Goal: Find specific page/section: Find specific page/section

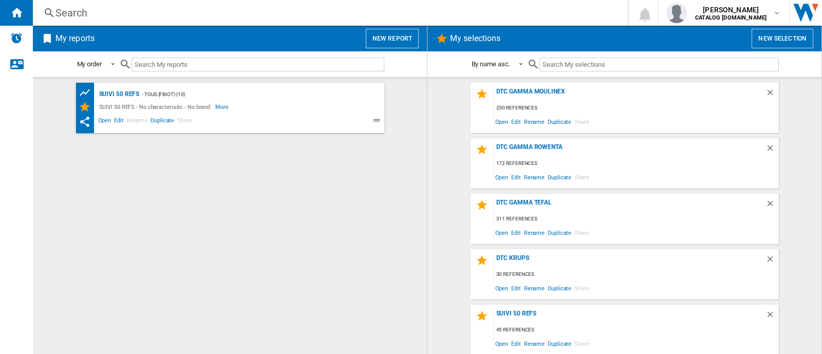
click at [122, 13] on div "Search" at bounding box center [329, 13] width 546 height 14
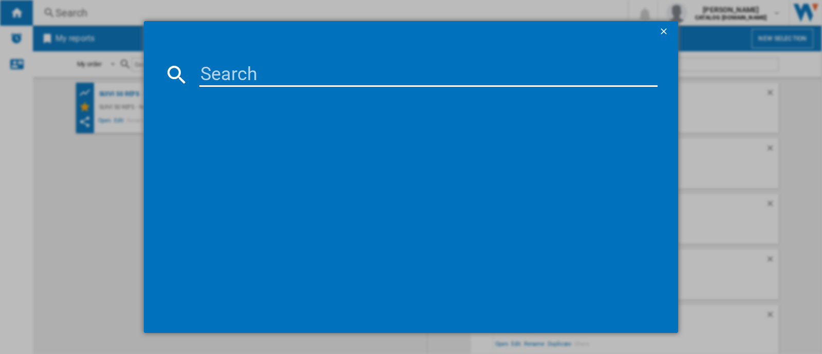
click at [749, 109] on div at bounding box center [411, 177] width 822 height 354
click at [666, 32] on ng-md-icon "getI18NText('BUTTONS.CLOSE_DIALOG')" at bounding box center [665, 32] width 12 height 12
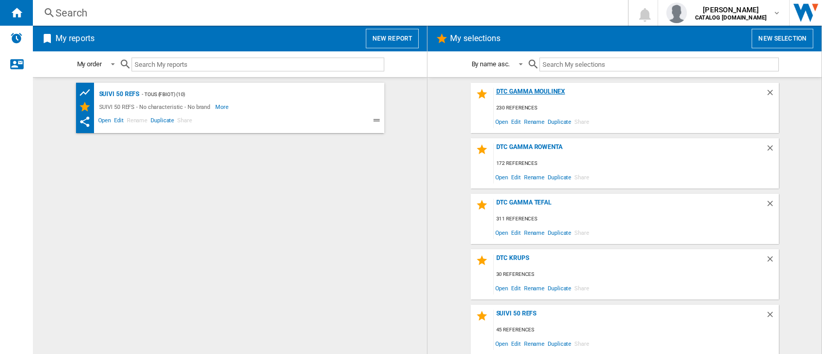
click at [532, 91] on div "DTC GAMMA MOULINEX" at bounding box center [630, 95] width 272 height 14
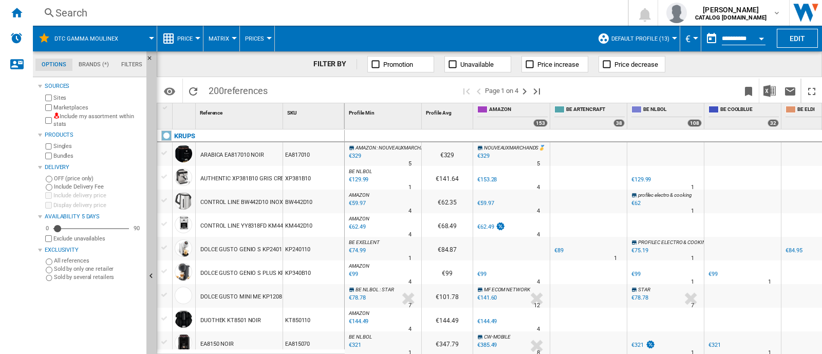
click at [212, 10] on div "Search" at bounding box center [329, 13] width 546 height 14
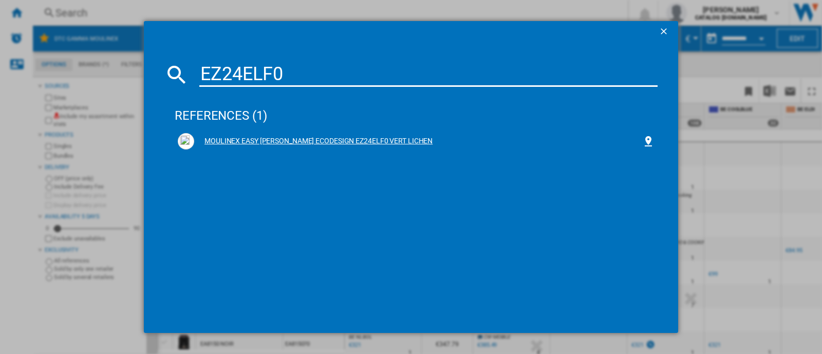
type input "EZ24ELF0"
click at [288, 140] on div "MOULINEX EASY [PERSON_NAME] ECODESIGN EZ24ELF0 VERT LICHEN" at bounding box center [418, 141] width 448 height 10
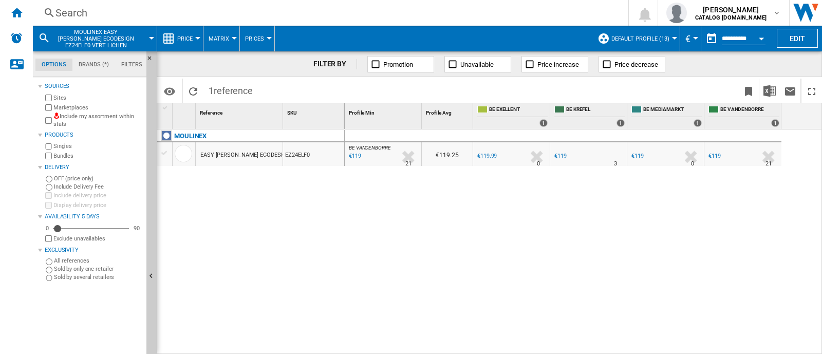
click at [228, 9] on div "Search" at bounding box center [329, 13] width 546 height 14
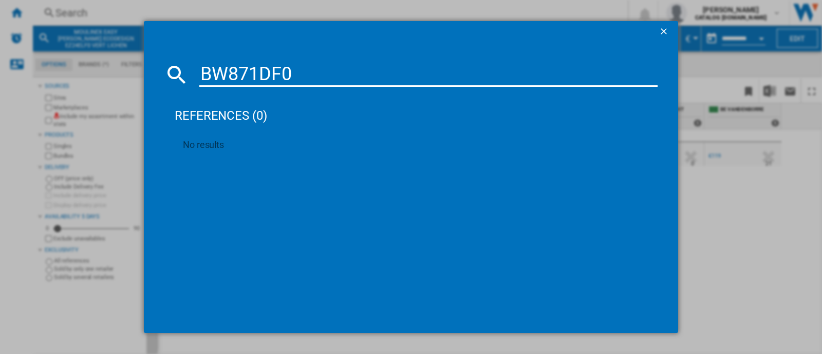
click at [288, 72] on input "BW871DF0" at bounding box center [428, 74] width 459 height 25
paste input "CE9721"
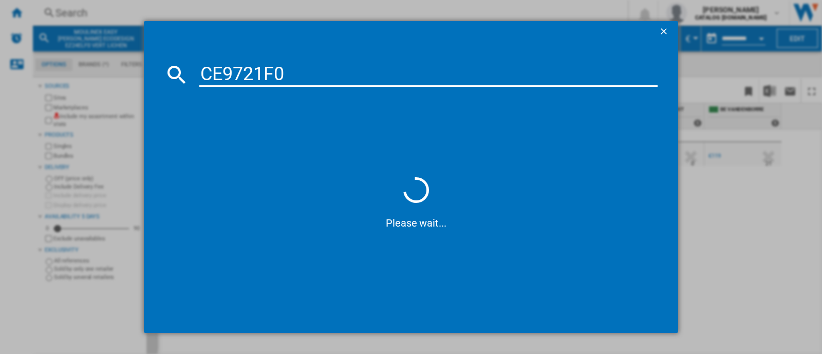
click at [205, 72] on input "CE9721F0" at bounding box center [428, 74] width 459 height 25
type input "CE9721F0"
click at [352, 73] on input "CE9721F0" at bounding box center [428, 74] width 459 height 25
click at [663, 23] on button "button" at bounding box center [665, 31] width 21 height 21
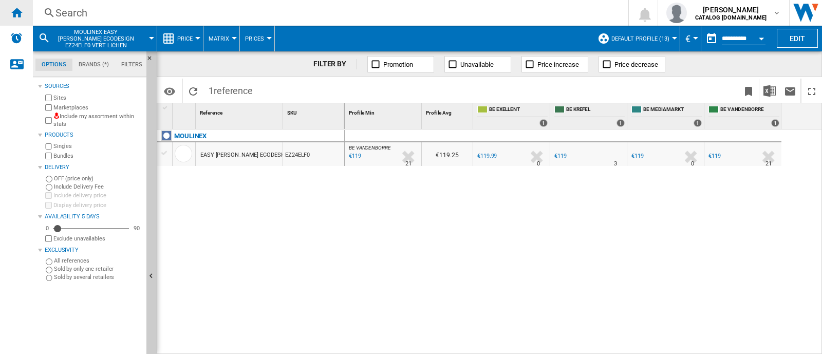
click at [5, 12] on div "Home" at bounding box center [16, 13] width 33 height 26
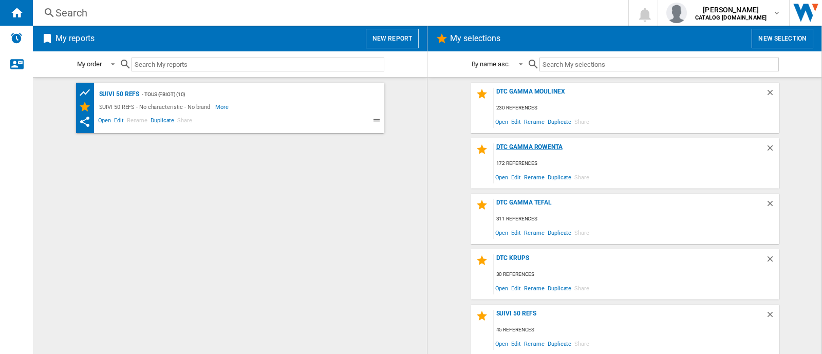
click at [553, 145] on div "DTC Gamma Rowenta" at bounding box center [630, 150] width 272 height 14
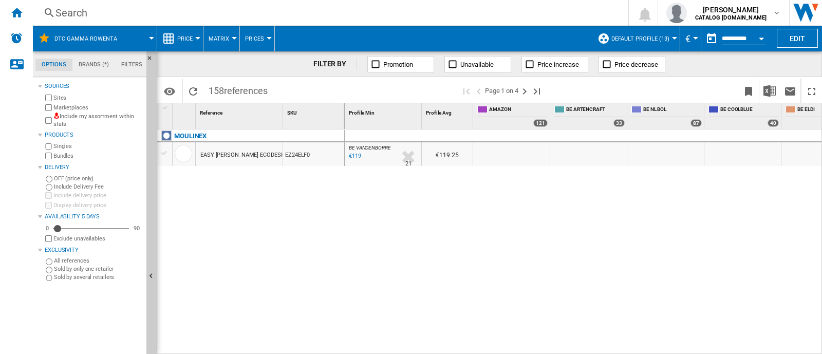
click at [135, 10] on div "Search" at bounding box center [329, 13] width 546 height 14
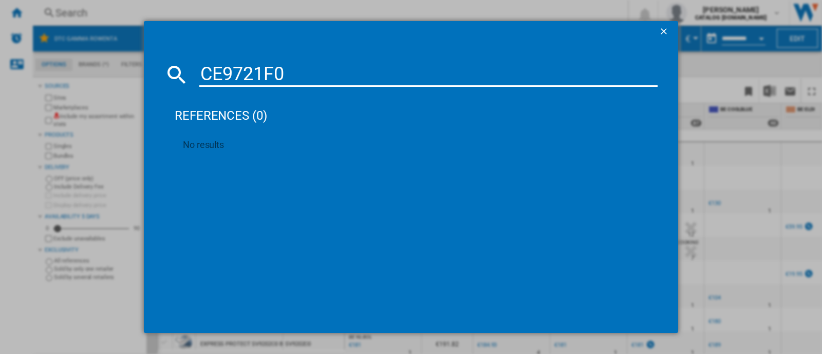
click at [257, 60] on md-dialog-content "CE9721F0 references (0) No results" at bounding box center [411, 187] width 535 height 291
click at [257, 70] on input "CE9721F0" at bounding box center [428, 74] width 459 height 25
paste input "RH9L42WO"
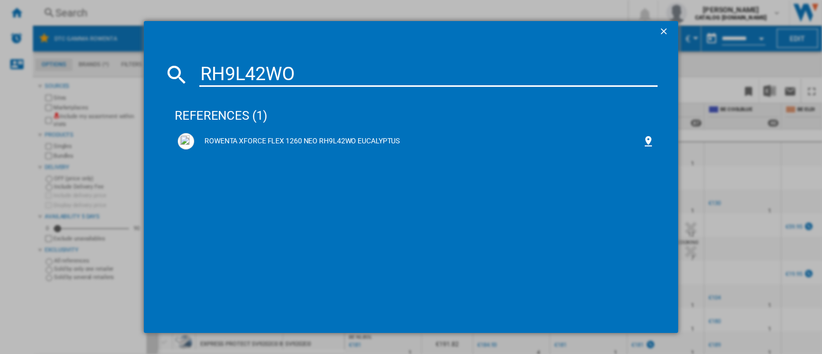
type input "RH9L42WO"
click at [254, 140] on div "ROWENTA XFORCE FLEX 1260 NEO RH9L42WO EUCALYPTUS" at bounding box center [418, 141] width 448 height 10
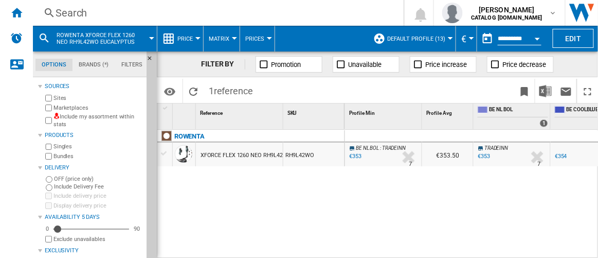
drag, startPoint x: 788, startPoint y: 1, endPoint x: 350, endPoint y: 194, distance: 479.0
click at [350, 194] on div "BE NL BOL : TRADEINN -1.0 % €353 % N/A 7 BE NL BOL : TRADEINN €353.50 TRADEINN …" at bounding box center [472, 194] width 254 height 129
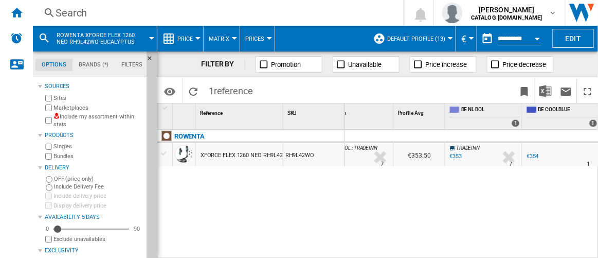
scroll to position [0, 28]
drag, startPoint x: 493, startPoint y: 249, endPoint x: 417, endPoint y: 249, distance: 75.6
click at [417, 249] on div "BE NL BOL : TRADEINN -1.0 % €353 % N/A 7 BE NL BOL : TRADEINN €353.50 TRADEINN …" at bounding box center [472, 194] width 254 height 129
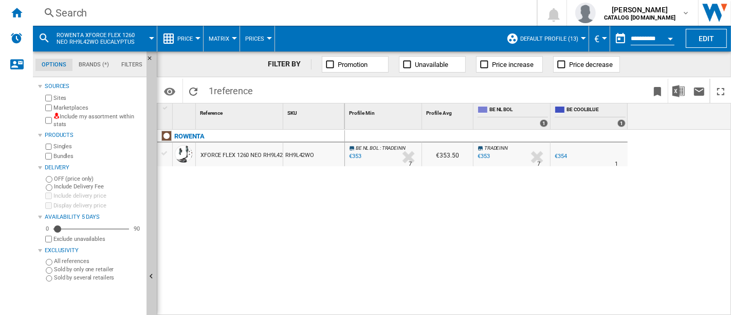
drag, startPoint x: 596, startPoint y: 29, endPoint x: 482, endPoint y: 172, distance: 182.5
click at [481, 222] on div "BE NL BOL : TRADEINN -1.0 % €353 % N/A 7 BE NL BOL : TRADEINN €353.50 TRADEINN …" at bounding box center [538, 223] width 387 height 187
click at [551, 39] on span "Default profile (13)" at bounding box center [549, 38] width 58 height 7
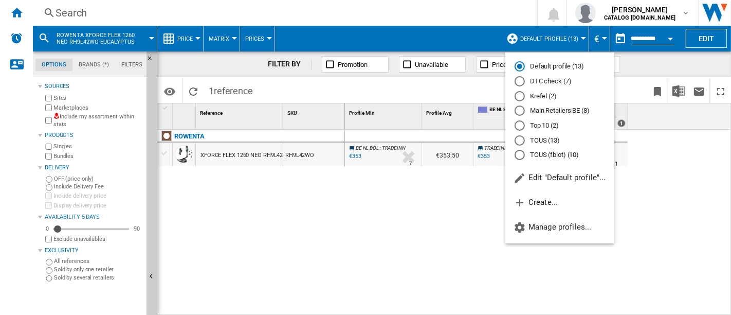
click at [540, 81] on md-radio-button "DTC check (7)" at bounding box center [560, 82] width 90 height 10
